Goal: Transaction & Acquisition: Download file/media

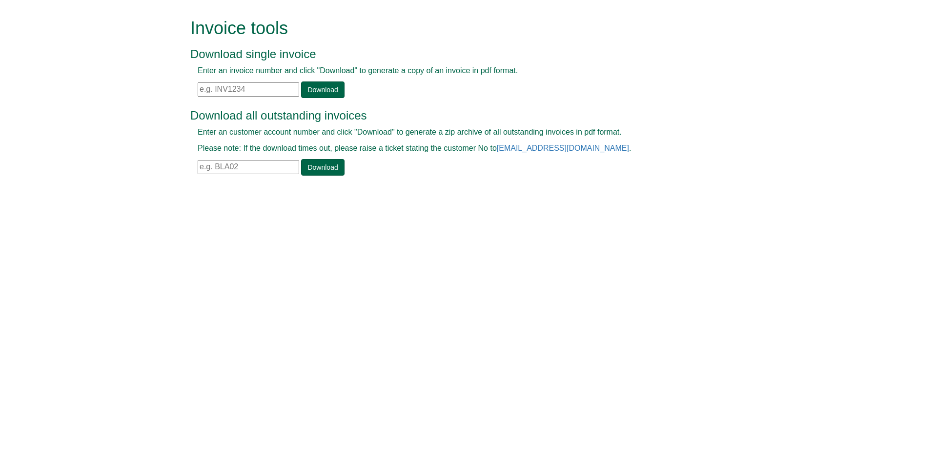
click at [255, 95] on input "text" at bounding box center [249, 89] width 102 height 14
drag, startPoint x: 293, startPoint y: 95, endPoint x: 285, endPoint y: 91, distance: 9.4
click at [290, 93] on input "text" at bounding box center [249, 89] width 102 height 14
paste input "INV1387450"
click at [328, 89] on link "Download" at bounding box center [322, 90] width 43 height 17
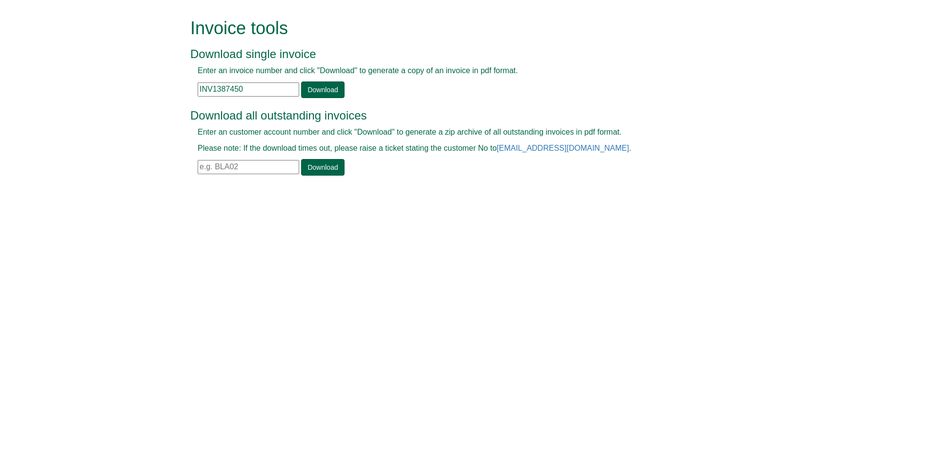
drag, startPoint x: 278, startPoint y: 89, endPoint x: 55, endPoint y: 89, distance: 223.1
click at [53, 89] on form "Invoice tools Download single invoice Enter an invoice number and click "Downlo…" at bounding box center [468, 98] width 937 height 196
click at [312, 95] on link "Download" at bounding box center [322, 90] width 43 height 17
drag, startPoint x: 276, startPoint y: 94, endPoint x: 171, endPoint y: 98, distance: 104.5
click at [171, 98] on form "Invoice tools Download single invoice Enter an invoice number and click "Downlo…" at bounding box center [468, 98] width 937 height 196
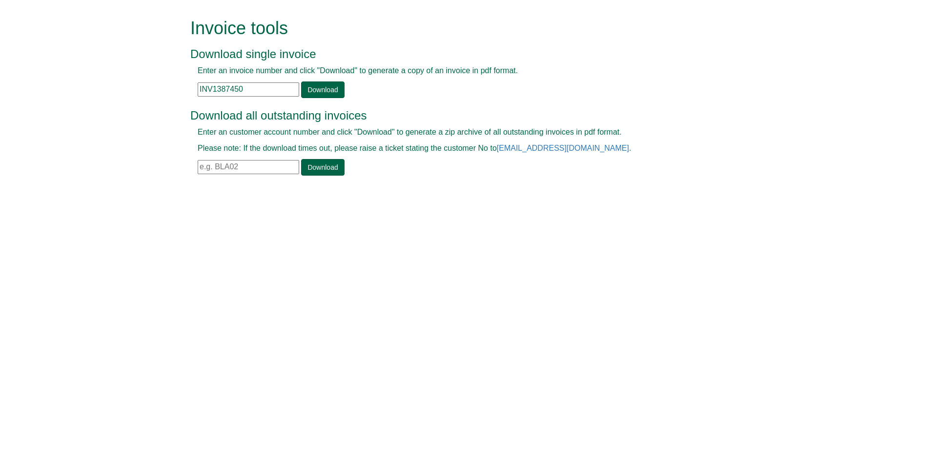
drag, startPoint x: 241, startPoint y: 85, endPoint x: 45, endPoint y: 91, distance: 195.8
click at [29, 91] on form "Invoice tools Download single invoice Enter an invoice number and click "Downlo…" at bounding box center [468, 98] width 937 height 196
paste input "9149"
click at [251, 87] on input "INV13891490" at bounding box center [249, 89] width 102 height 14
click at [312, 90] on link "Download" at bounding box center [322, 90] width 43 height 17
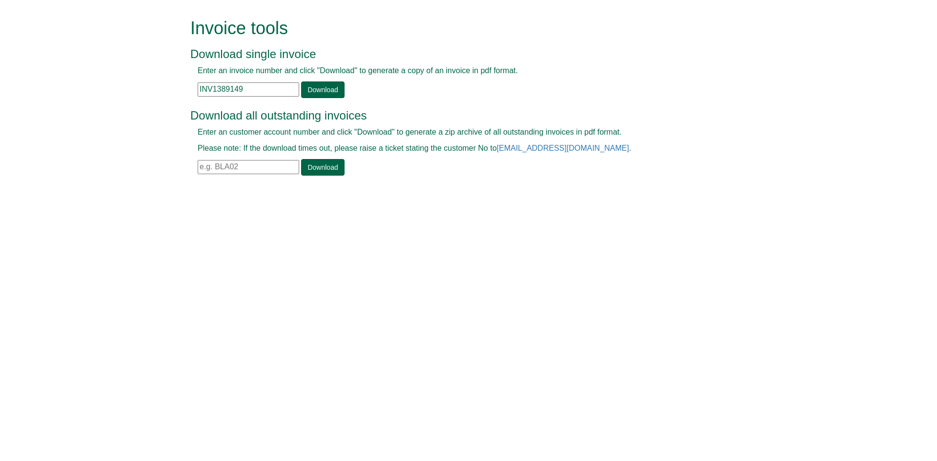
drag, startPoint x: 273, startPoint y: 88, endPoint x: 92, endPoint y: 88, distance: 181.6
click at [92, 88] on form "Invoice tools Download single invoice Enter an invoice number and click "Downlo…" at bounding box center [468, 98] width 937 height 196
drag, startPoint x: 133, startPoint y: 92, endPoint x: 85, endPoint y: 90, distance: 47.9
click at [46, 90] on form "Invoice tools Download single invoice Enter an invoice number and click "Downlo…" at bounding box center [468, 98] width 937 height 196
paste input "9191"
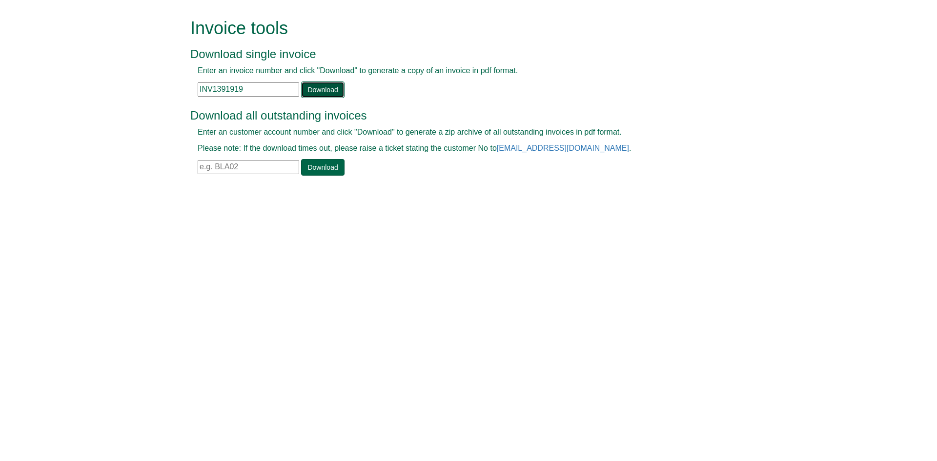
click at [321, 91] on link "Download" at bounding box center [322, 90] width 43 height 17
drag, startPoint x: 260, startPoint y: 93, endPoint x: 225, endPoint y: 91, distance: 35.2
click at [124, 93] on form "Invoice tools Download single invoice Enter an invoice number and click "Downlo…" at bounding box center [468, 98] width 937 height 196
paste input "407343"
type input "INV1407343"
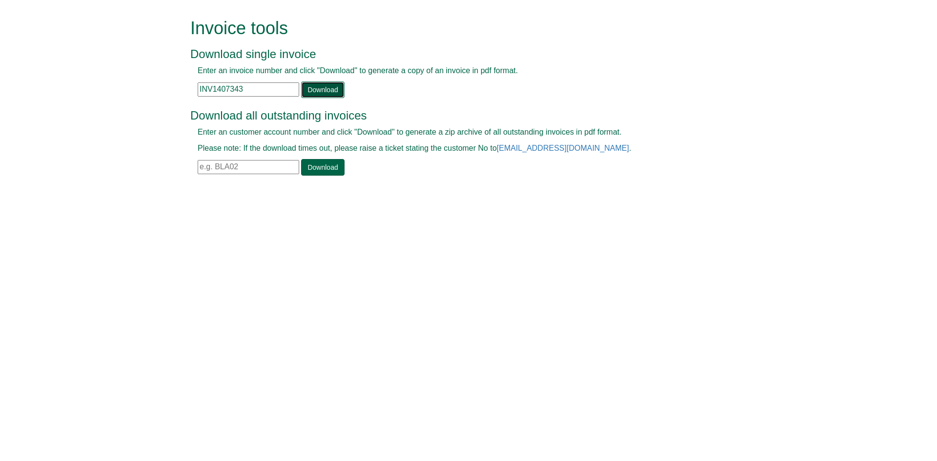
click at [318, 89] on link "Download" at bounding box center [322, 90] width 43 height 17
